Goal: Leave review/rating: Share an evaluation or opinion about a product, service, or content

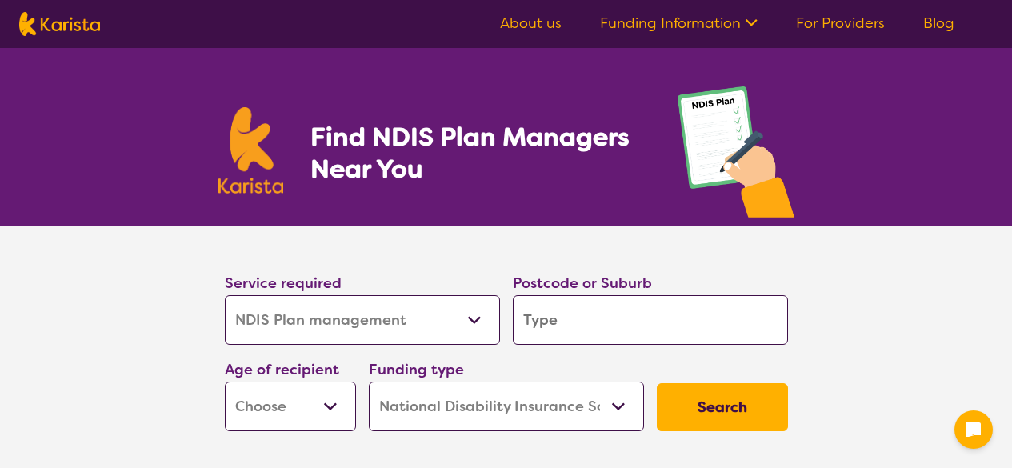
select select "NDIS Plan management"
select select "NDIS"
select select "NDIS Plan management"
select select "NDIS"
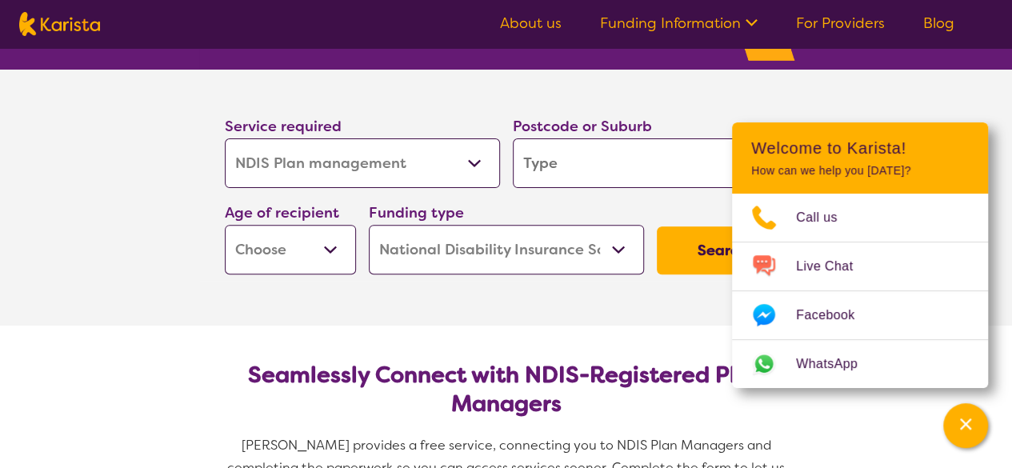
click at [0, 16] on nav "About us Funding Information NDIS - National Disability Insurance Scheme HCP - …" at bounding box center [506, 24] width 1012 height 48
click at [623, 152] on input "search" at bounding box center [650, 163] width 275 height 50
type input "3"
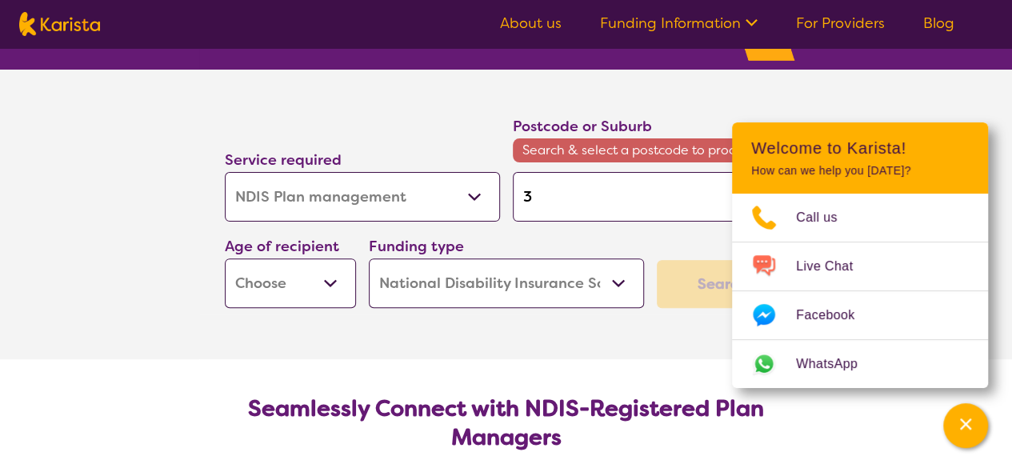
type input "32"
type input "320"
type input "3204"
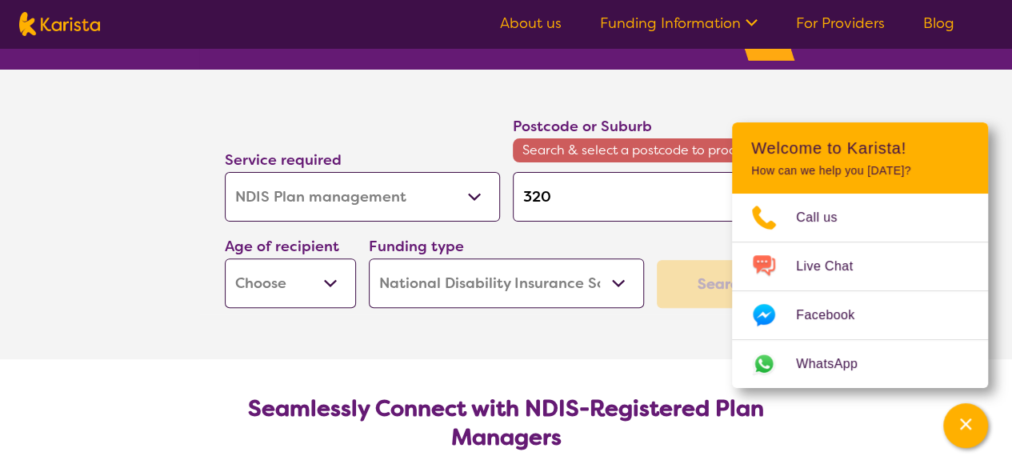
type input "3204"
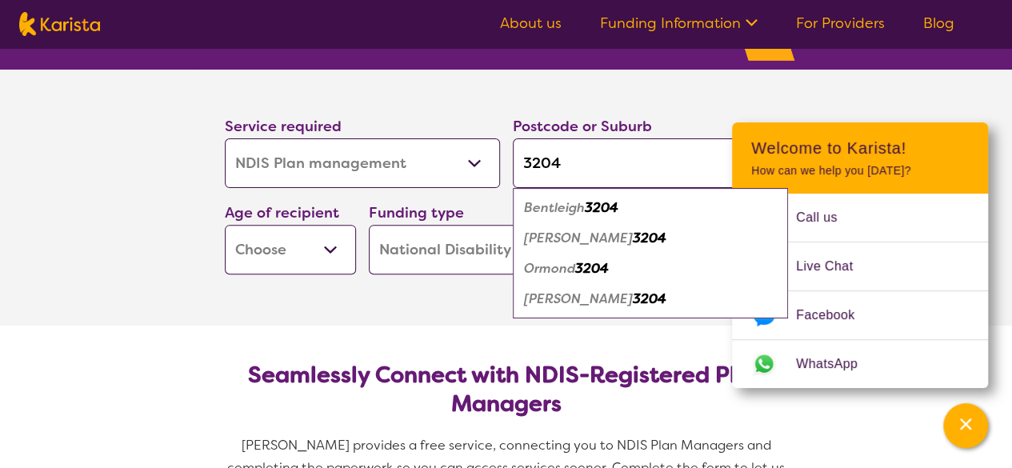
type input "3204"
click at [634, 213] on div "Bentleigh 3204" at bounding box center [650, 208] width 259 height 30
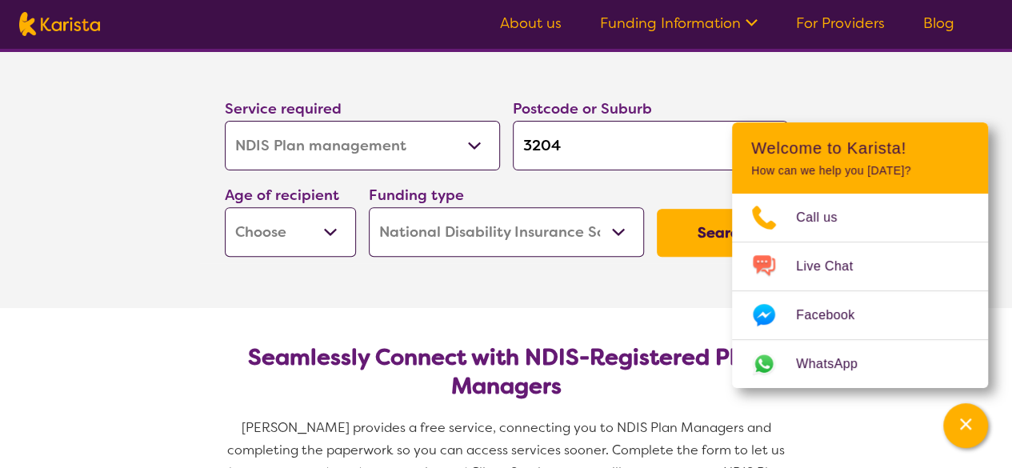
scroll to position [173, 0]
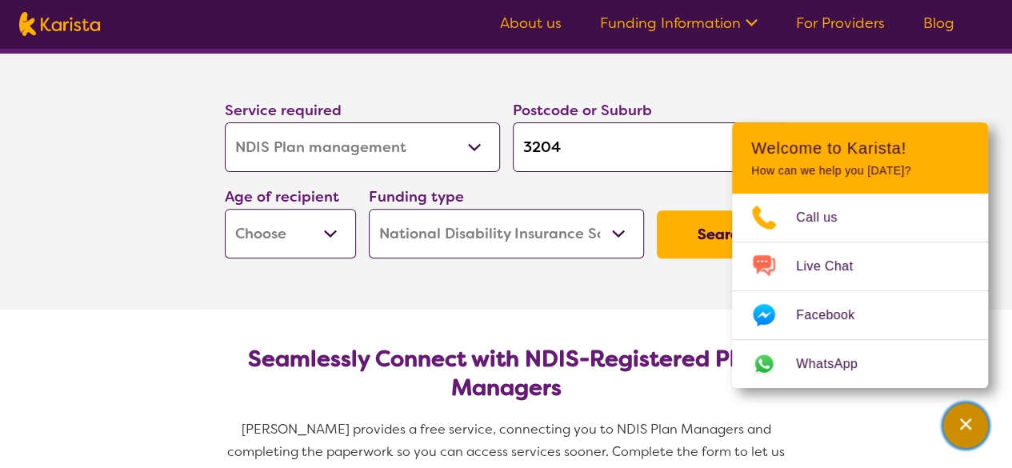
click at [974, 415] on div "Channel Menu" at bounding box center [965, 425] width 32 height 35
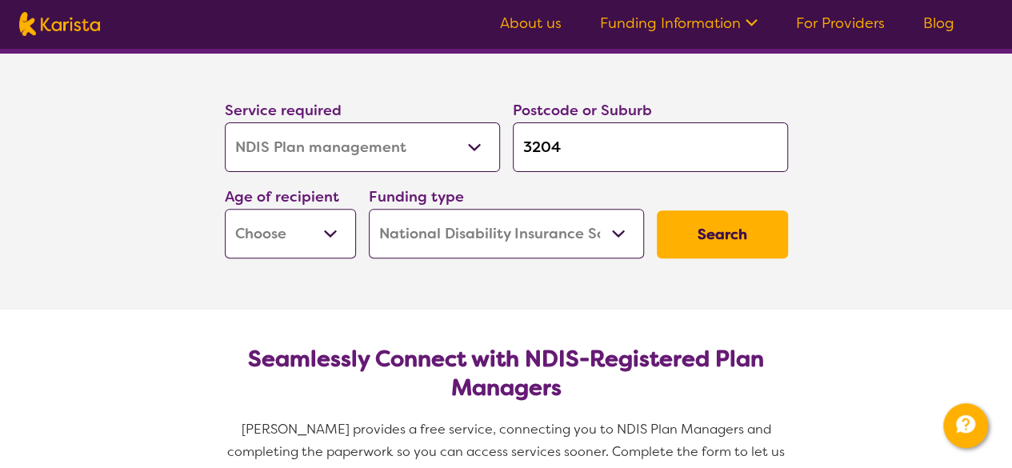
click at [302, 237] on select "Early Childhood - 0 to 9 Child - 10 to 11 Adolescent - 12 to 17 Adult - 18 to 6…" at bounding box center [290, 234] width 131 height 50
click at [408, 291] on section "Service required Allied Health Assistant Assessment ([MEDICAL_DATA] or [MEDICAL…" at bounding box center [506, 182] width 640 height 256
click at [774, 233] on button "Search" at bounding box center [721, 234] width 131 height 48
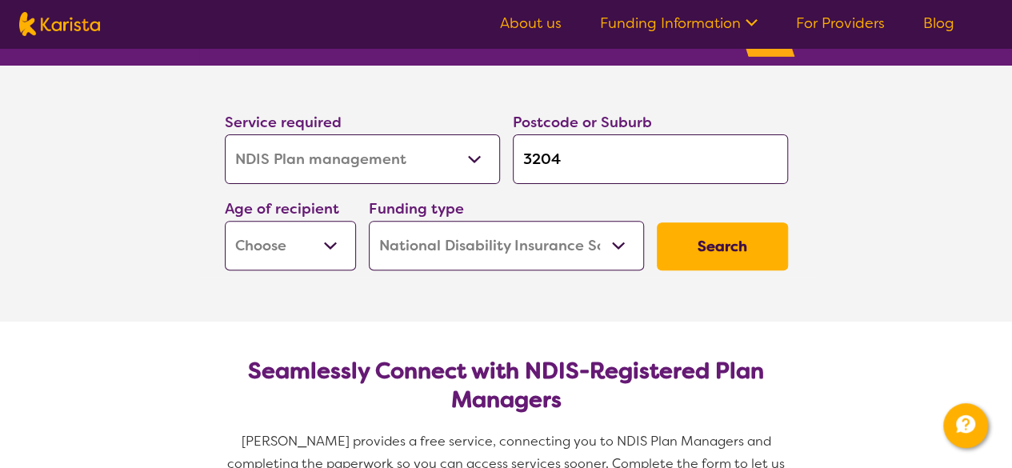
scroll to position [159, 0]
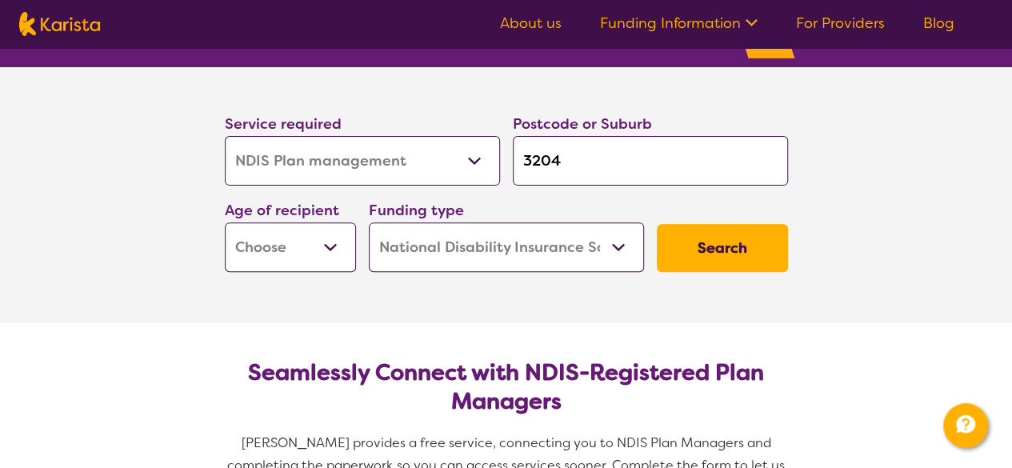
click at [297, 253] on select "Early Childhood - 0 to 9 Child - 10 to 11 Adolescent - 12 to 17 Adult - 18 to 6…" at bounding box center [290, 247] width 131 height 50
select select "EC"
click at [225, 222] on select "Early Childhood - 0 to 9 Child - 10 to 11 Adolescent - 12 to 17 Adult - 18 to 6…" at bounding box center [290, 247] width 131 height 50
select select "EC"
click at [585, 238] on select "Home Care Package (HCP) National Disability Insurance Scheme (NDIS) I don't know" at bounding box center [506, 247] width 275 height 50
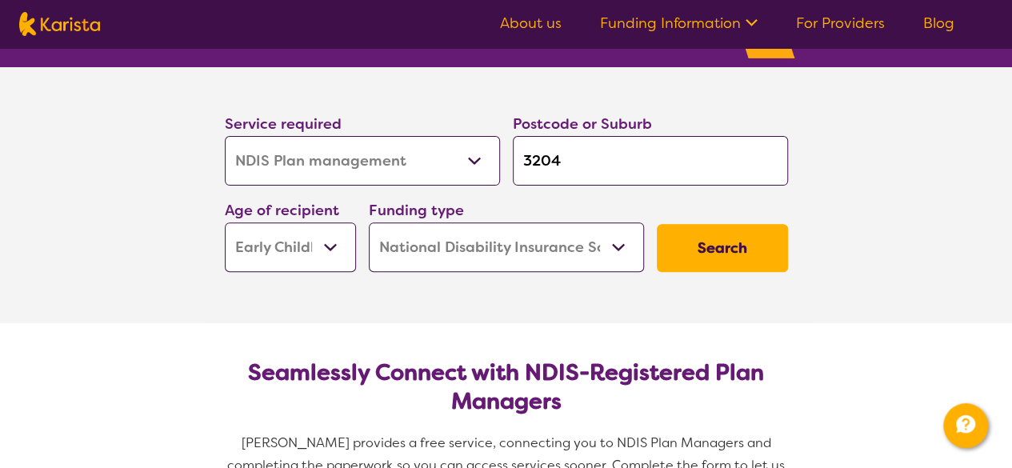
click at [369, 222] on select "Home Care Package (HCP) National Disability Insurance Scheme (NDIS) I don't know" at bounding box center [506, 247] width 275 height 50
click at [747, 249] on button "Search" at bounding box center [721, 248] width 131 height 48
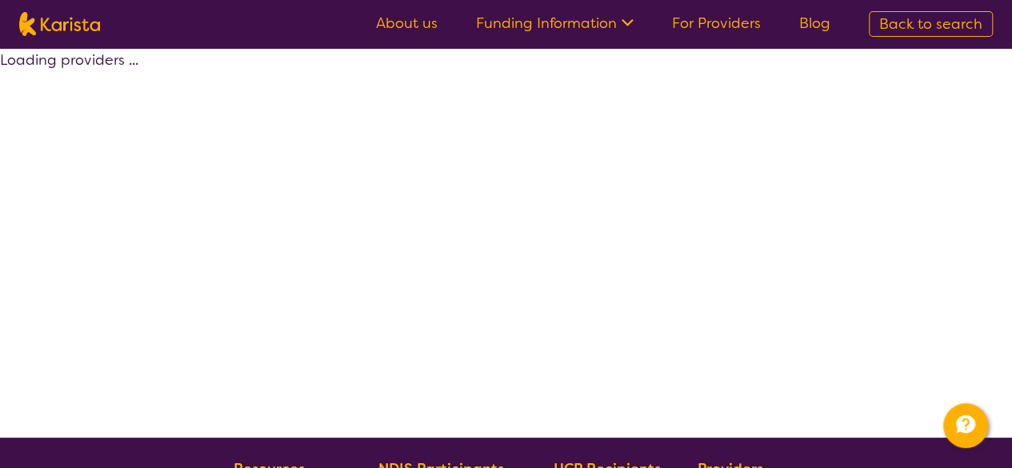
select select "by_score"
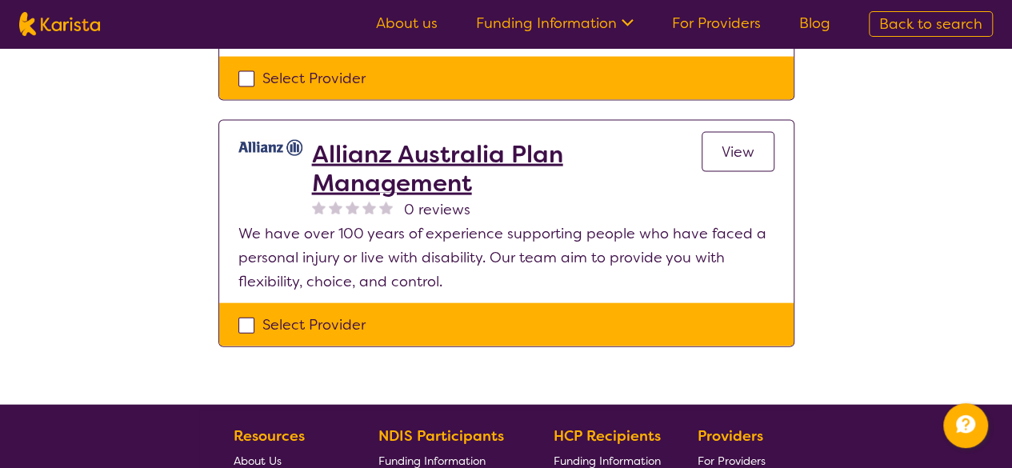
scroll to position [1642, 0]
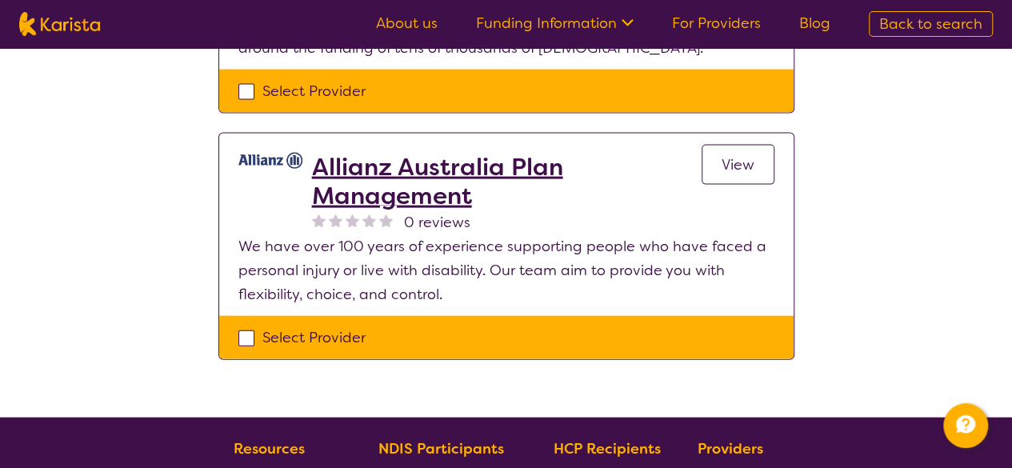
click at [753, 166] on span "View" at bounding box center [737, 164] width 33 height 19
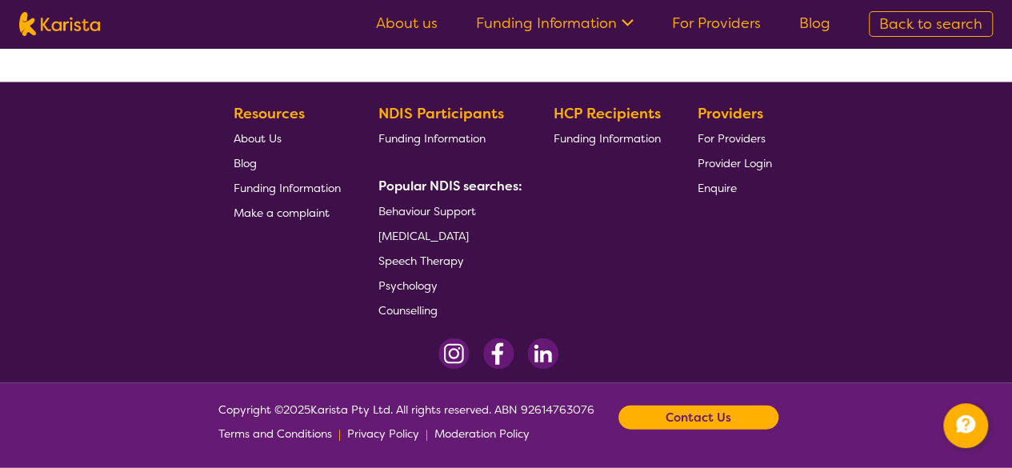
select select "by_score"
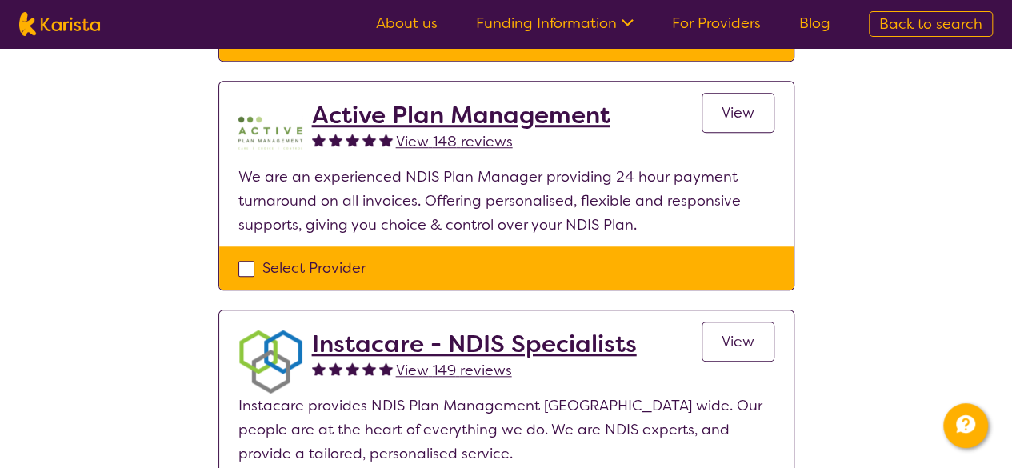
scroll to position [566, 0]
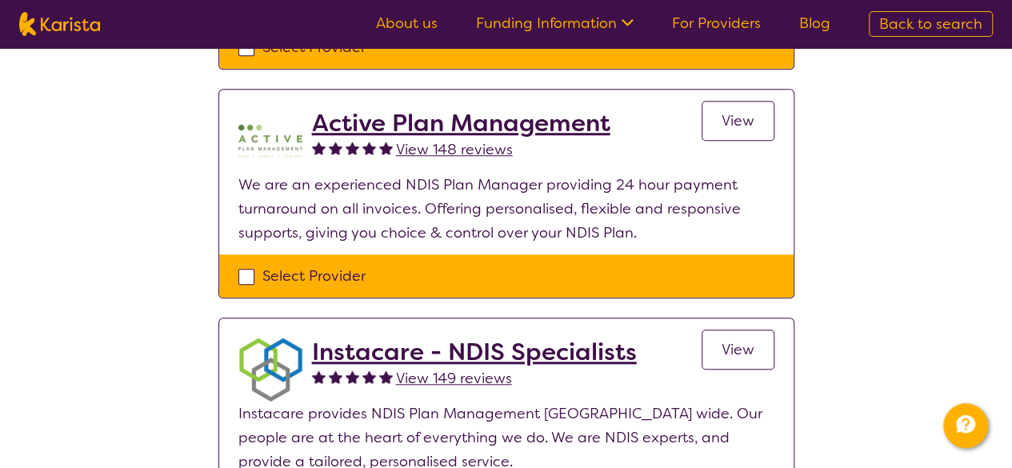
click at [741, 128] on link "View" at bounding box center [737, 121] width 73 height 40
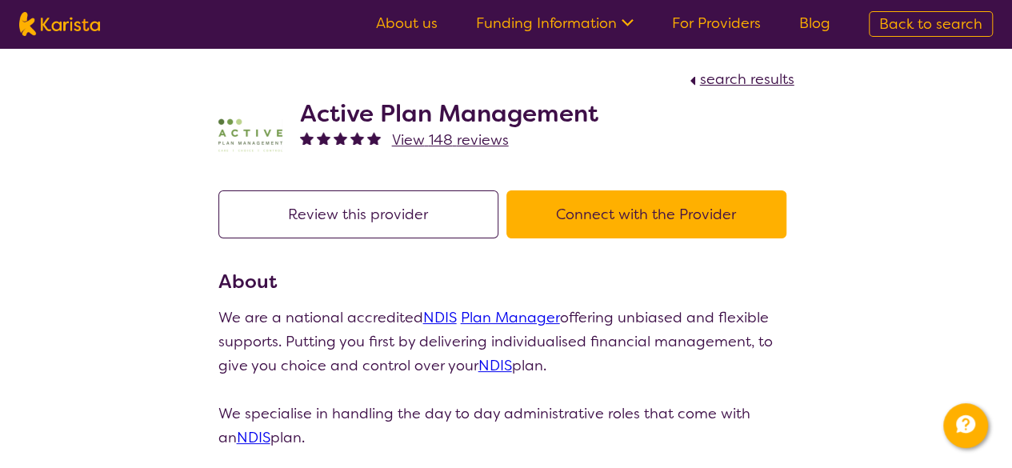
click at [429, 215] on button "Review this provider" at bounding box center [358, 214] width 280 height 48
